Goal: Task Accomplishment & Management: Complete application form

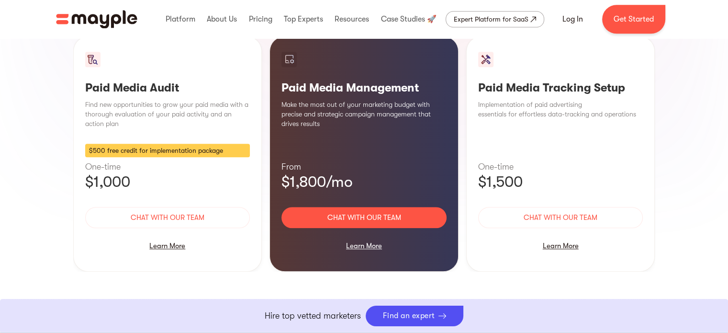
scroll to position [953, 0]
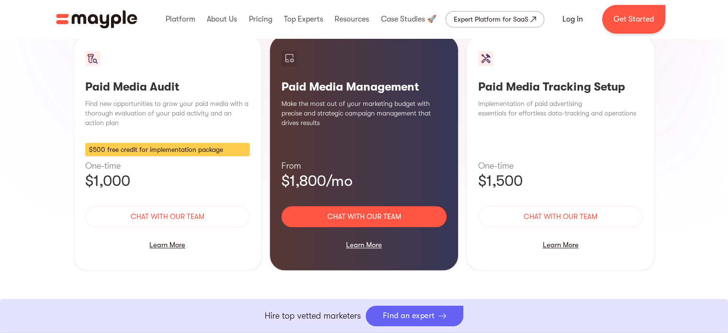
click at [406, 319] on div "Find an expert" at bounding box center [409, 315] width 52 height 9
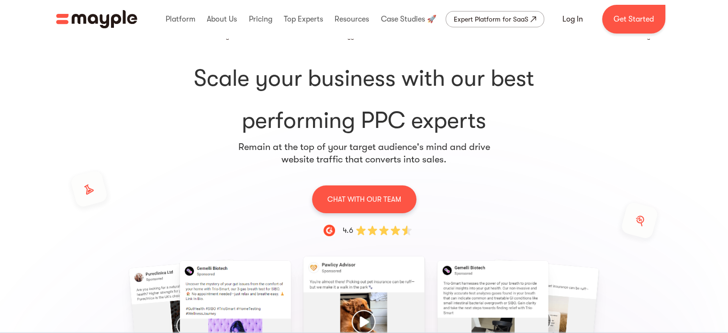
scroll to position [0, 0]
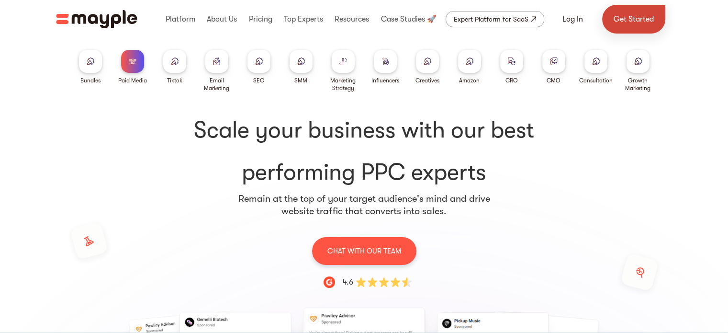
click at [628, 23] on link "Get Started" at bounding box center [633, 19] width 63 height 29
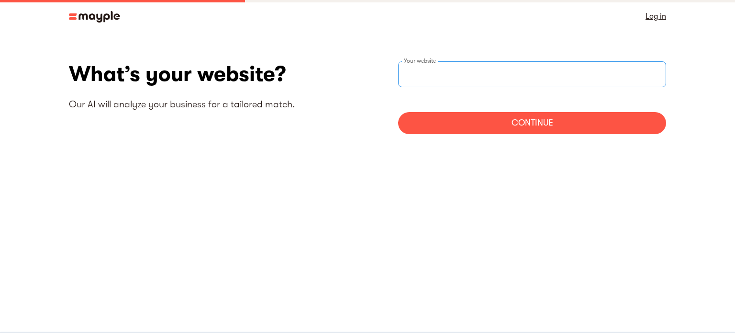
click at [452, 66] on input "websiteStep" at bounding box center [532, 74] width 268 height 26
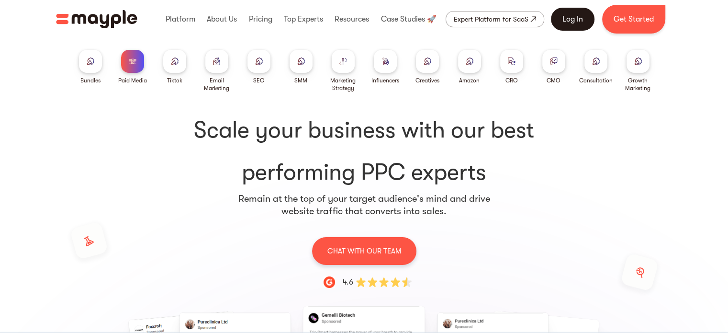
click at [564, 17] on link "Log In" at bounding box center [573, 19] width 44 height 23
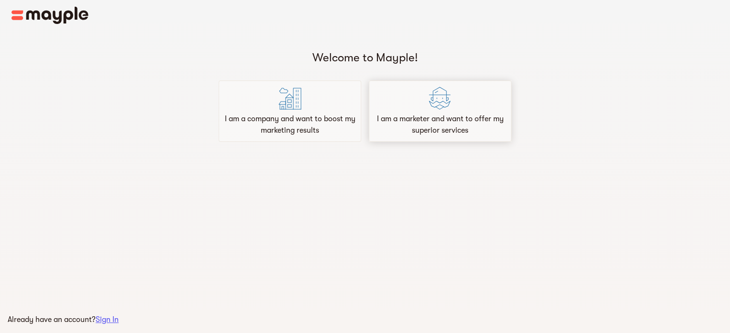
click at [460, 116] on p "I am a marketer and want to offer my superior services" at bounding box center [440, 124] width 134 height 23
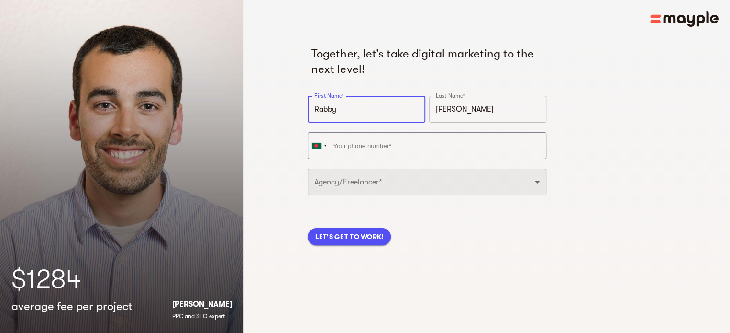
click at [443, 183] on select "Freelancer Digital Agency" at bounding box center [427, 181] width 239 height 27
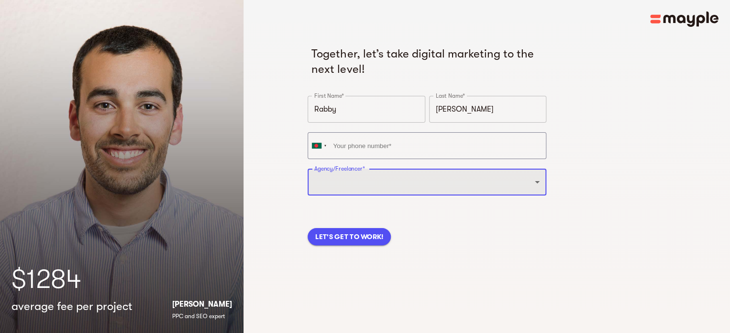
select select "FREELANCER"
click at [308, 168] on select "Freelancer Digital Agency" at bounding box center [427, 181] width 239 height 27
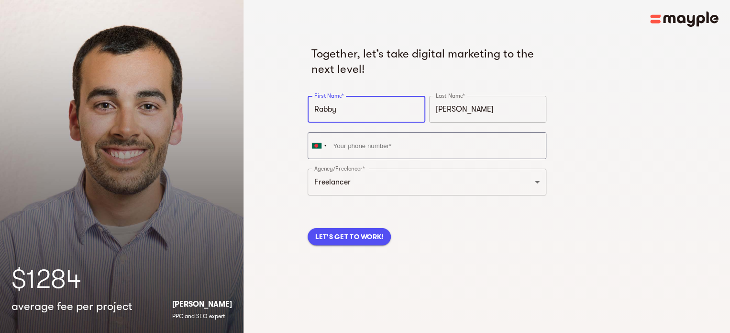
click at [364, 107] on input "Rabby" at bounding box center [366, 109] width 117 height 27
click at [468, 105] on input "[PERSON_NAME]" at bounding box center [487, 109] width 117 height 27
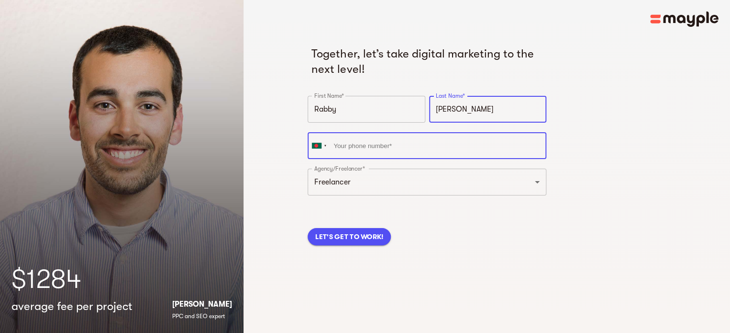
click at [376, 149] on input "tel" at bounding box center [427, 145] width 239 height 27
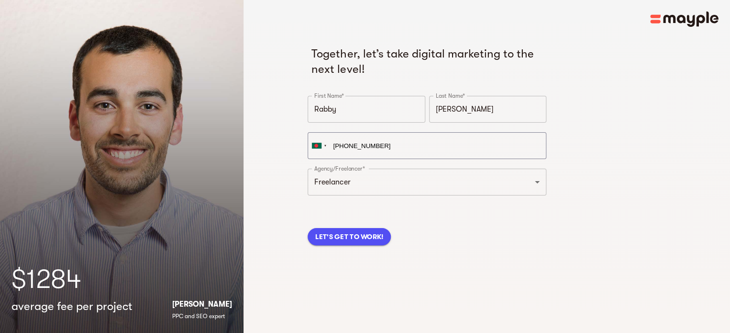
type input "[PHONE_NUMBER]"
click at [358, 239] on span "LET'S GET TO WORK!" at bounding box center [349, 236] width 68 height 11
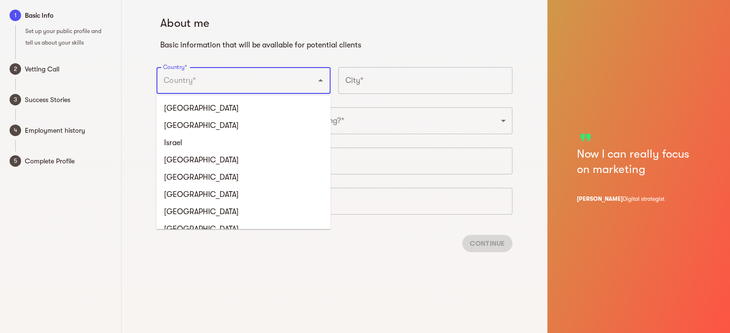
click at [269, 78] on input "Country*" at bounding box center [230, 80] width 139 height 18
type input "Bangladesh"
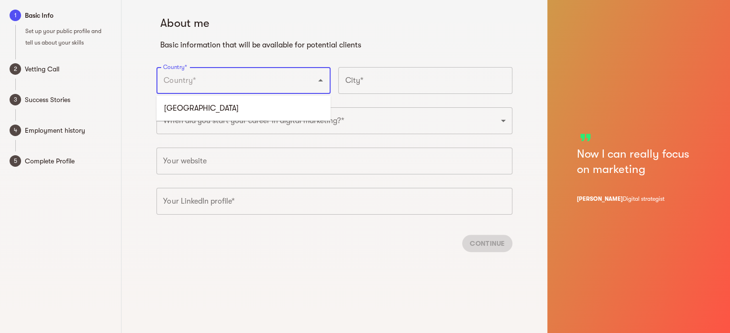
click at [429, 74] on input "text" at bounding box center [425, 80] width 174 height 27
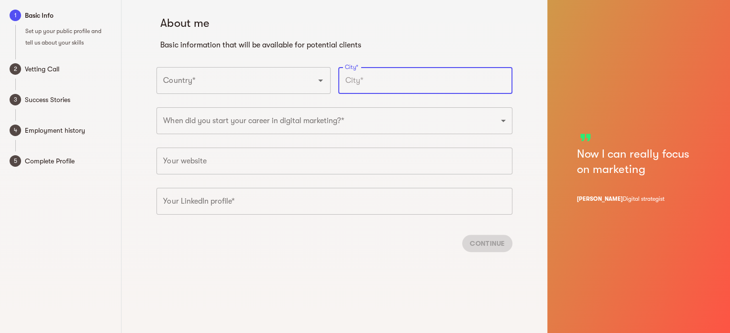
click at [384, 87] on input "text" at bounding box center [425, 80] width 174 height 27
type input "Jashore"
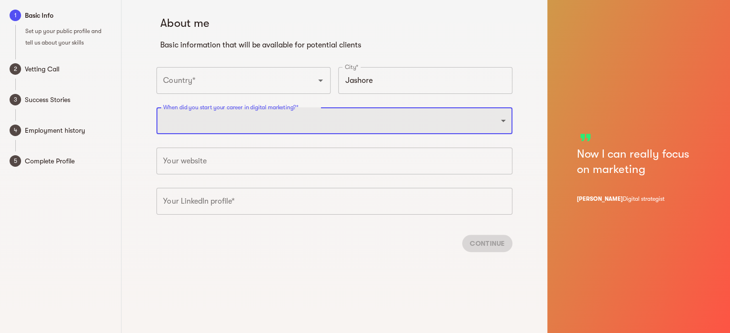
click at [207, 122] on select "2025 2024 2023 2022 2021 2020 2019 2018 2017 2016 2015 2014 2013 2012 2011 2010…" at bounding box center [334, 120] width 356 height 27
select select "2022"
click at [156, 107] on select "2025 2024 2023 2022 2021 2020 2019 2018 2017 2016 2015 2014 2013 2012 2011 2010…" at bounding box center [334, 120] width 356 height 27
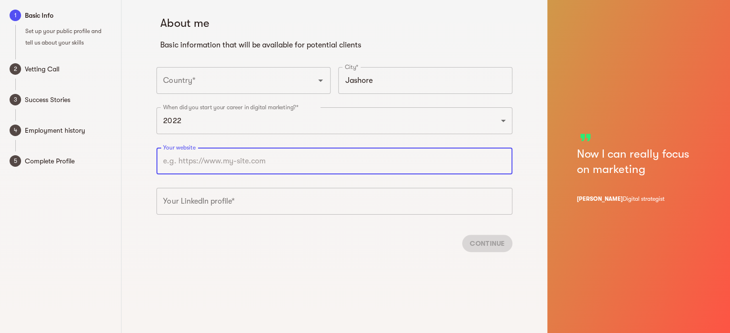
click at [211, 162] on input "text" at bounding box center [334, 160] width 356 height 27
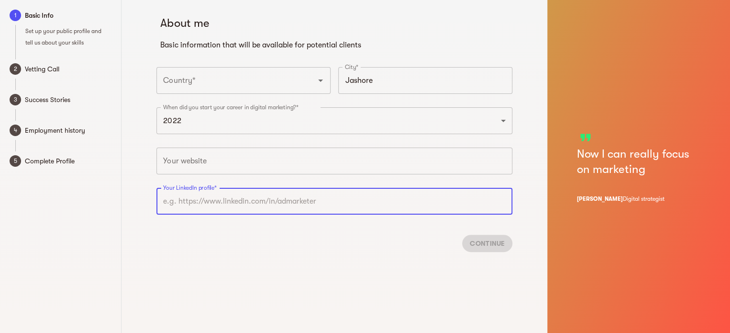
click at [218, 208] on input "text" at bounding box center [334, 201] width 356 height 27
click at [208, 165] on input "text" at bounding box center [334, 160] width 356 height 27
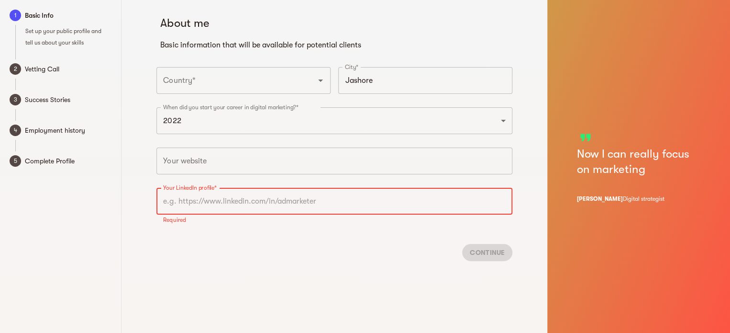
click at [200, 211] on input "text" at bounding box center [334, 201] width 356 height 27
click at [205, 271] on div "About me Basic information that will be available for potential clients Country…" at bounding box center [335, 166] width 426 height 333
click at [240, 195] on input "text" at bounding box center [334, 201] width 356 height 27
click at [243, 160] on input "text" at bounding box center [334, 160] width 356 height 27
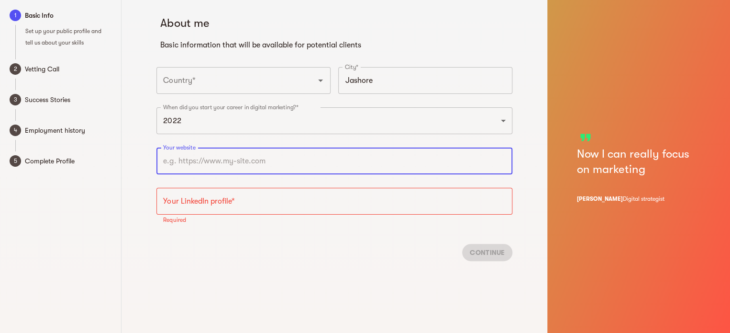
click at [245, 199] on input "text" at bounding box center [334, 201] width 356 height 27
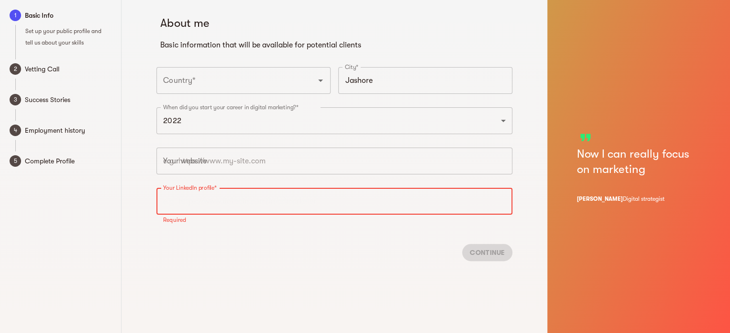
paste input "https://www.linkedin.com/in/rabby-hassan-riad-16676325b/"
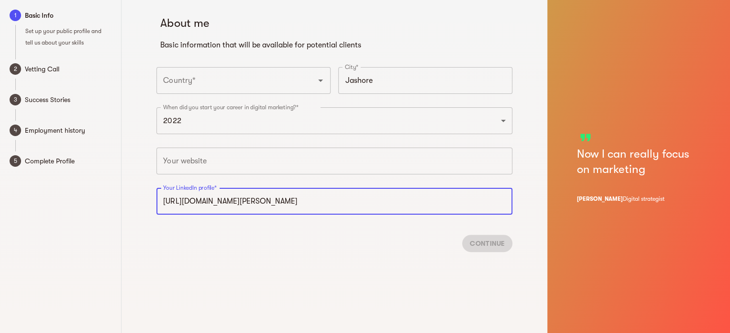
type input "https://www.linkedin.com/in/rabby-hassan-riad-16676325b"
click at [481, 241] on div "Continue" at bounding box center [334, 243] width 356 height 33
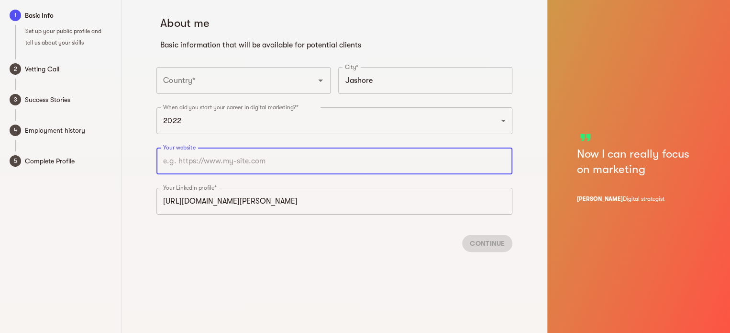
click at [266, 161] on input "text" at bounding box center [334, 160] width 356 height 27
paste input "https://www.linkedin.com/in/rabby-hassan-riad-16676325b/"
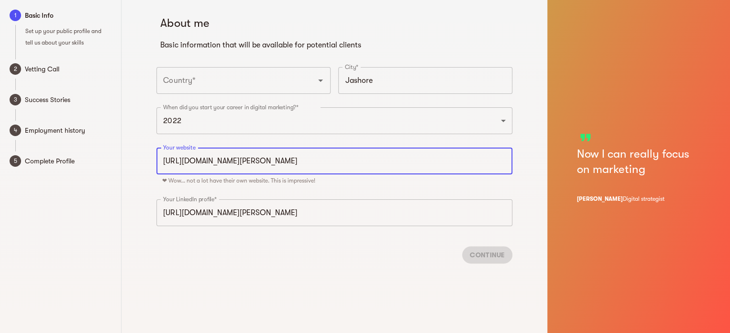
type input "https://www.linkedin.com/in/rabby-hassan-riad-16676325b"
click at [15, 64] on circle at bounding box center [15, 68] width 11 height 11
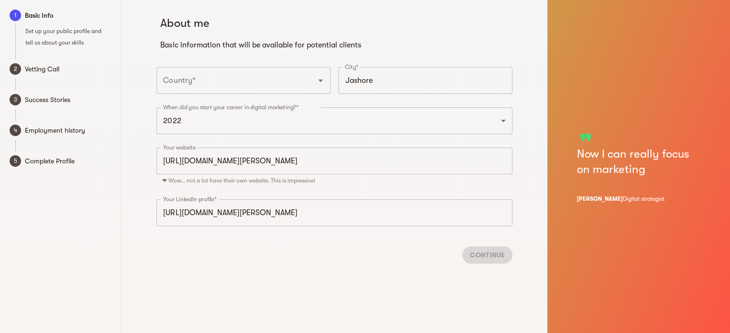
click at [486, 248] on div "Continue" at bounding box center [334, 254] width 356 height 33
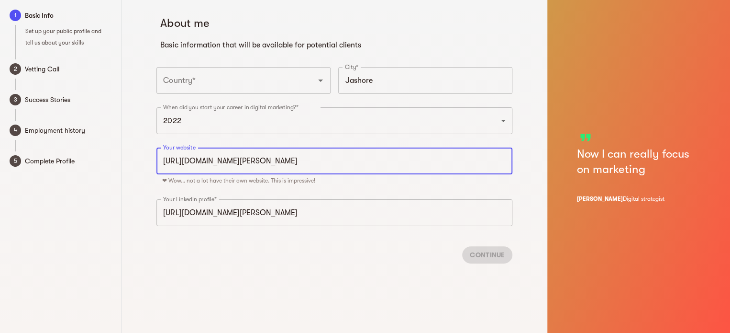
click at [373, 163] on input "https://www.linkedin.com/in/rabby-hassan-riad-16676325b" at bounding box center [334, 160] width 356 height 27
drag, startPoint x: 374, startPoint y: 163, endPoint x: 0, endPoint y: 150, distance: 373.9
click at [0, 150] on div "1 Basic Info Set up your public profile and tell us about your skills 2 Vetting…" at bounding box center [365, 166] width 730 height 333
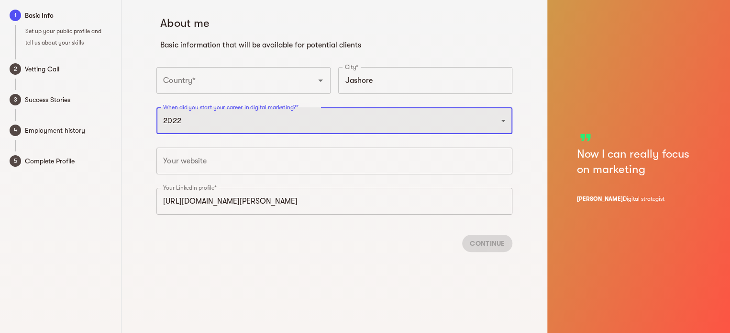
click at [400, 120] on select "2025 2024 2023 2022 2021 2020 2019 2018 2017 2016 2015 2014 2013 2012 2011 2010…" at bounding box center [334, 120] width 356 height 27
select select "2023"
click at [156, 107] on select "2025 2024 2023 2022 2021 2020 2019 2018 2017 2016 2015 2014 2013 2012 2011 2010…" at bounding box center [334, 120] width 356 height 27
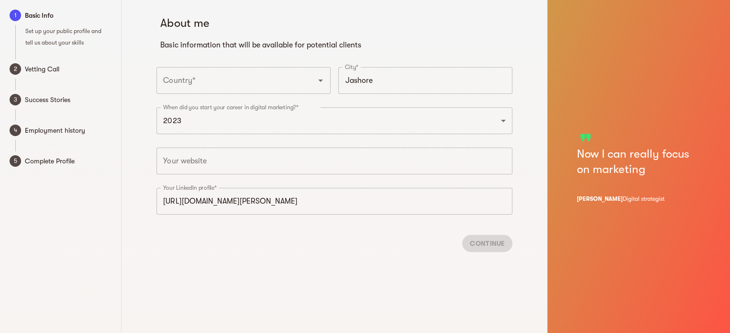
click at [488, 240] on div "Continue" at bounding box center [334, 243] width 356 height 33
click at [500, 241] on div "Continue" at bounding box center [334, 243] width 356 height 33
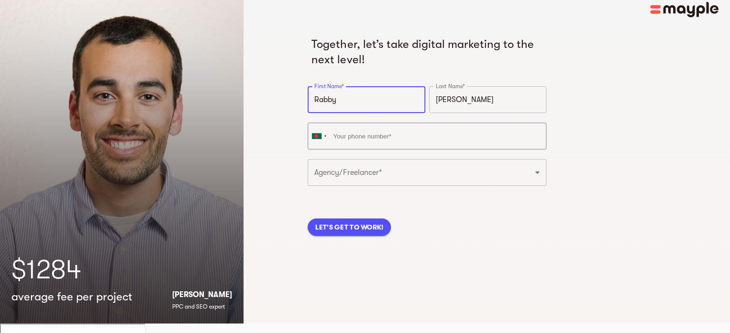
scroll to position [11, 0]
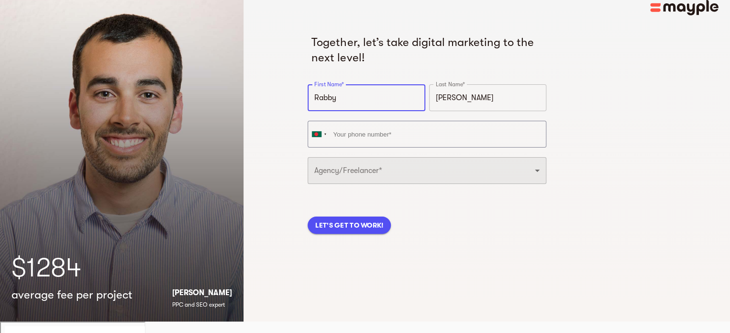
drag, startPoint x: 369, startPoint y: 171, endPoint x: 371, endPoint y: 176, distance: 5.2
click at [369, 171] on select "Freelancer Digital Agency" at bounding box center [427, 170] width 239 height 27
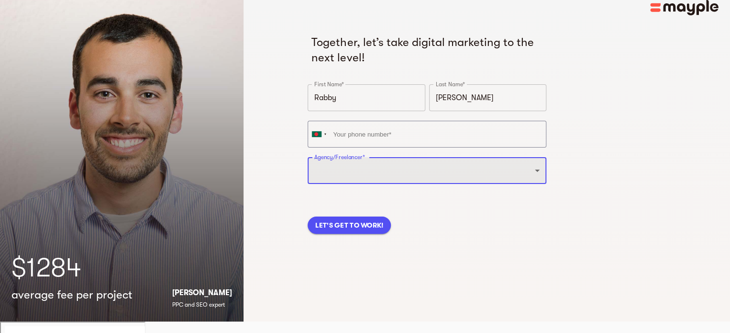
select select "FREELANCER"
click at [308, 157] on select "Freelancer Digital Agency" at bounding box center [427, 170] width 239 height 27
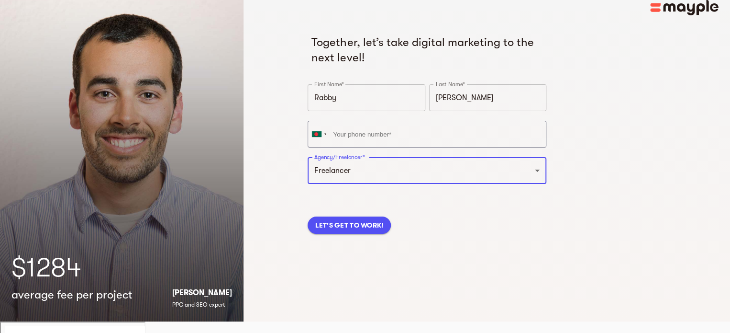
click at [352, 228] on span "LET'S GET TO WORK!" at bounding box center [349, 224] width 68 height 11
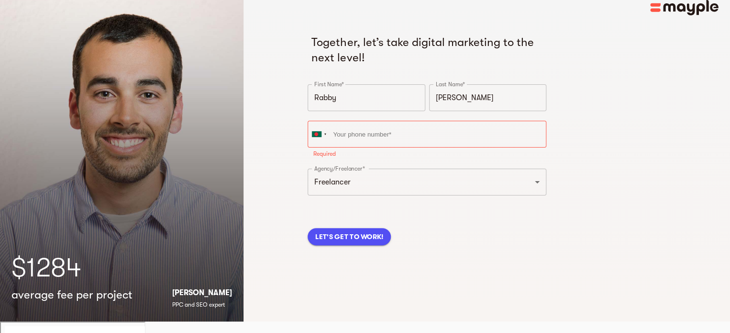
scroll to position [0, 0]
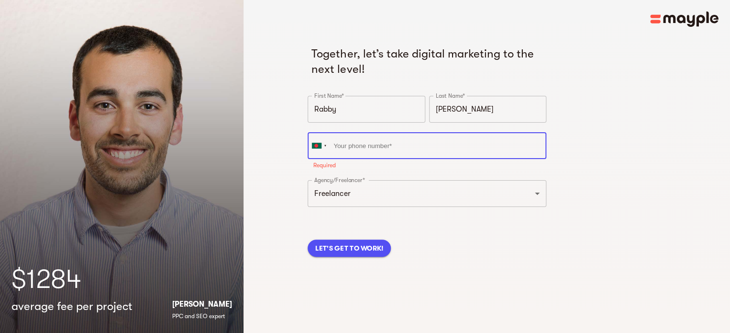
click at [371, 149] on input "tel" at bounding box center [427, 145] width 239 height 27
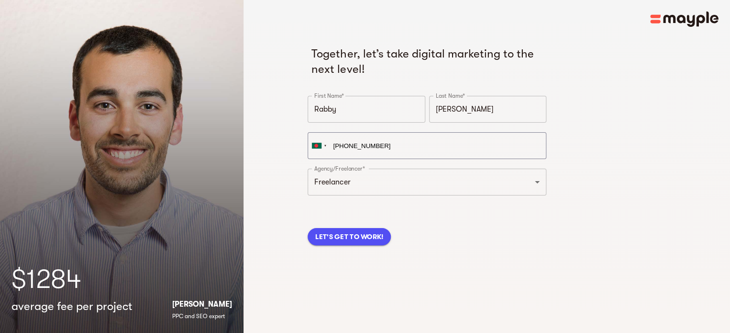
type input "+880 1720-837562"
click at [352, 233] on span "LET'S GET TO WORK!" at bounding box center [349, 236] width 68 height 11
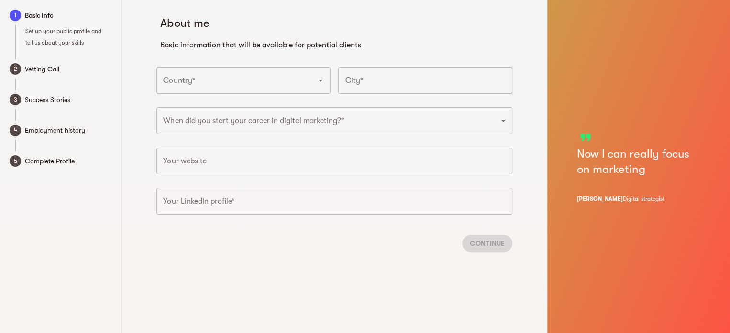
click at [496, 250] on div "Continue" at bounding box center [334, 243] width 356 height 33
click at [495, 249] on div "Continue" at bounding box center [334, 243] width 356 height 33
click at [15, 79] on span at bounding box center [63, 83] width 96 height 11
